Goal: Task Accomplishment & Management: Use online tool/utility

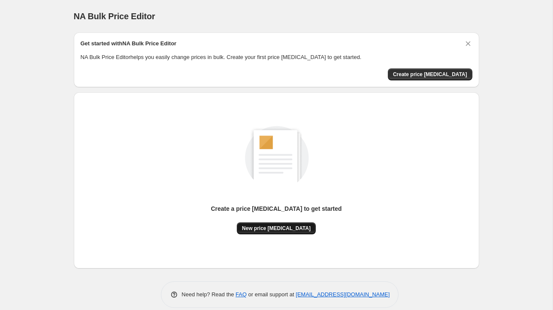
click at [278, 228] on span "New price change job" at bounding box center [276, 228] width 69 height 7
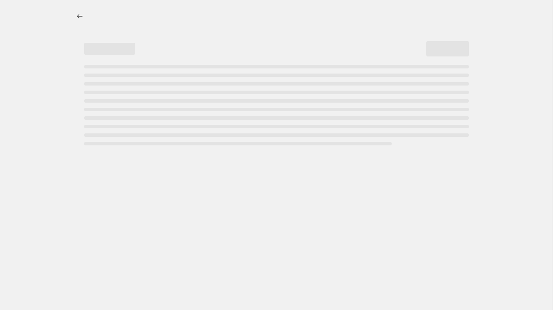
select select "percentage"
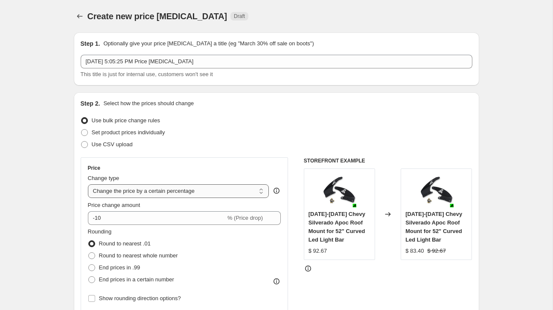
click at [174, 191] on select "Change the price to a certain amount Change the price by a certain amount Chang…" at bounding box center [178, 191] width 181 height 14
click at [88, 184] on select "Change the price to a certain amount Change the price by a certain amount Chang…" at bounding box center [178, 191] width 181 height 14
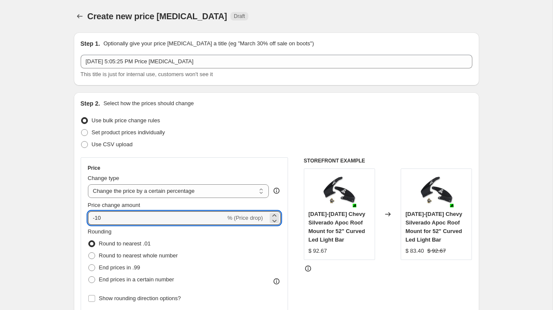
drag, startPoint x: 119, startPoint y: 218, endPoint x: 75, endPoint y: 215, distance: 44.5
click at [76, 216] on div "Step 2. Select how the prices should change Use bulk price change rules Set pro…" at bounding box center [277, 242] width 406 height 300
type input "5"
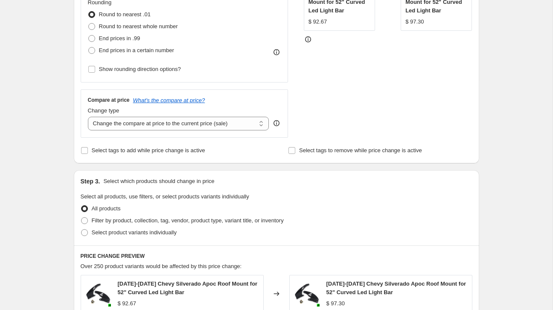
scroll to position [262, 0]
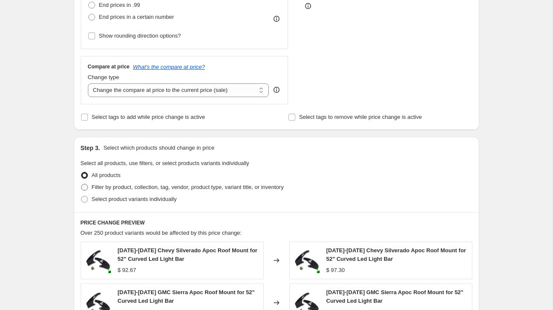
click at [85, 185] on span at bounding box center [84, 187] width 7 height 7
click at [82, 184] on input "Filter by product, collection, tag, vendor, product type, variant title, or inv…" at bounding box center [81, 184] width 0 height 0
radio input "true"
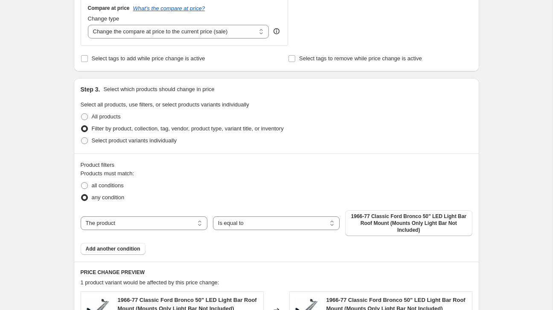
scroll to position [330, 0]
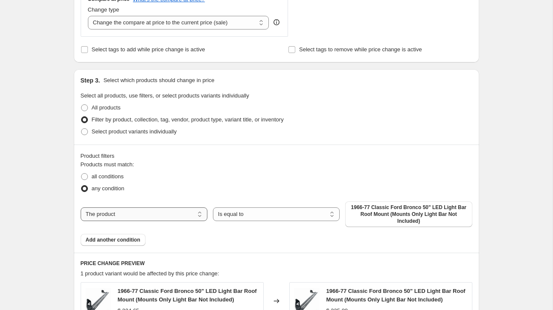
click at [177, 216] on select "The product The product's collection The product's tag The product's vendor The…" at bounding box center [144, 214] width 127 height 14
click at [81, 207] on select "The product The product's collection The product's tag The product's vendor The…" at bounding box center [144, 214] width 127 height 14
click at [179, 214] on select "The product The product's collection The product's tag The product's vendor The…" at bounding box center [144, 214] width 127 height 14
select select "product_type"
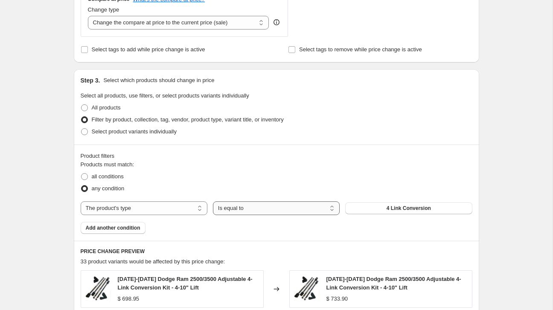
click at [249, 209] on select "Is equal to Is not equal to" at bounding box center [276, 208] width 127 height 14
click at [213, 201] on select "Is equal to Is not equal to" at bounding box center [276, 208] width 127 height 14
click at [367, 206] on button "4 Link Conversion" at bounding box center [408, 208] width 127 height 12
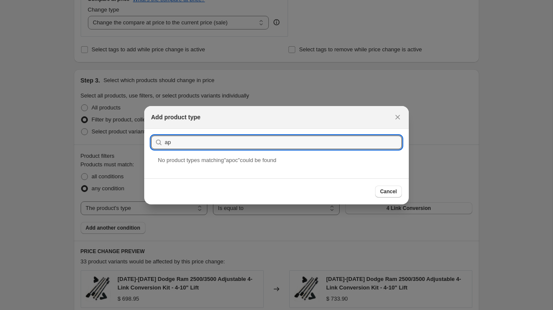
type input "a"
type input "Apoc"
click at [401, 115] on icon "Close" at bounding box center [398, 117] width 9 height 9
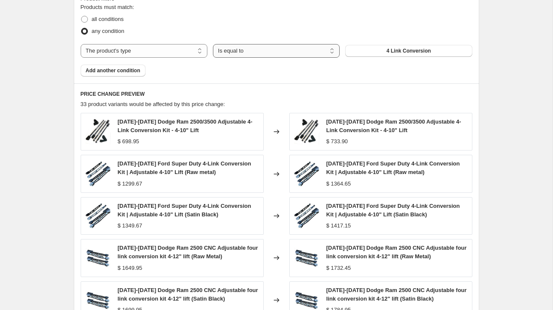
scroll to position [487, 0]
click at [324, 52] on select "Is equal to Is not equal to" at bounding box center [276, 51] width 127 height 14
click at [213, 44] on select "Is equal to Is not equal to" at bounding box center [276, 51] width 127 height 14
click at [179, 50] on select "The product The product's collection The product's tag The product's vendor The…" at bounding box center [144, 51] width 127 height 14
select select "vendor"
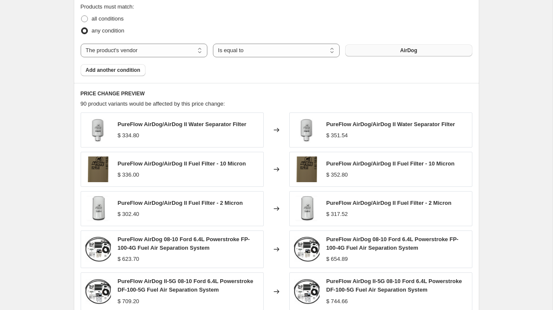
click at [386, 51] on button "AirDog" at bounding box center [408, 50] width 127 height 12
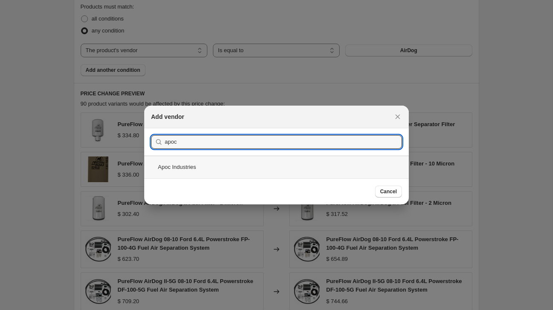
type input "apoc"
click at [185, 169] on div "Apoc Industries" at bounding box center [276, 166] width 265 height 23
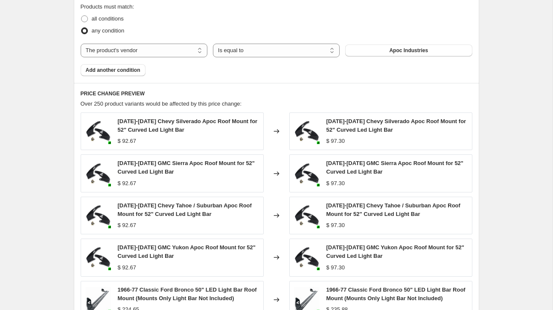
scroll to position [654, 0]
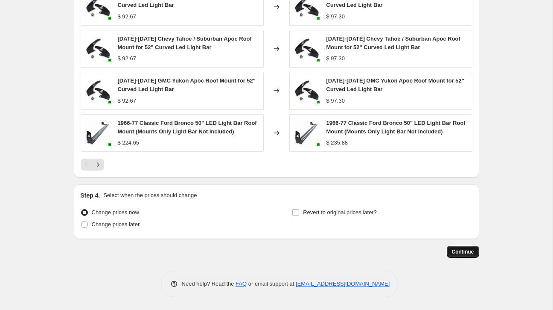
click at [456, 252] on span "Continue" at bounding box center [463, 251] width 22 height 7
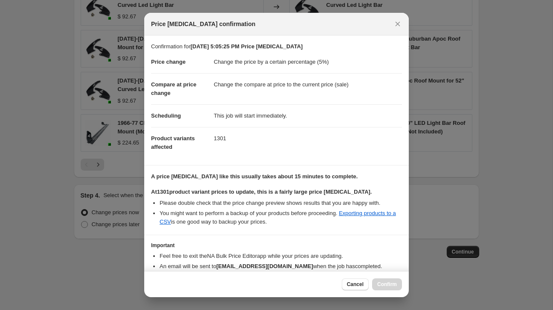
scroll to position [44, 0]
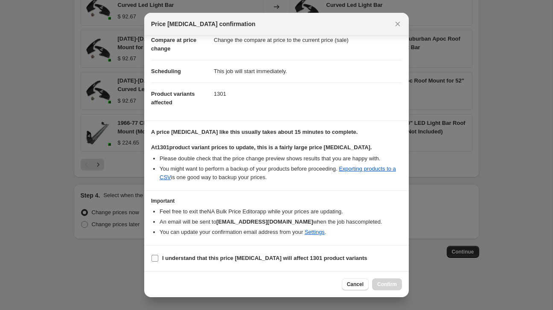
click at [155, 259] on input "I understand that this price change job will affect 1301 product variants" at bounding box center [155, 257] width 7 height 7
checkbox input "true"
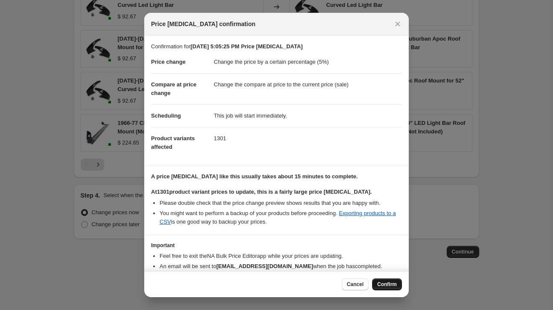
click at [391, 283] on span "Confirm" at bounding box center [387, 283] width 20 height 7
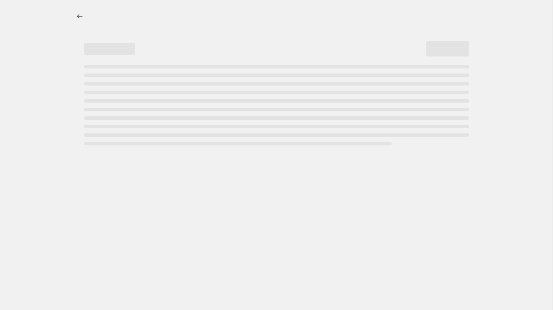
select select "percentage"
select select "vendor"
